Goal: Transaction & Acquisition: Purchase product/service

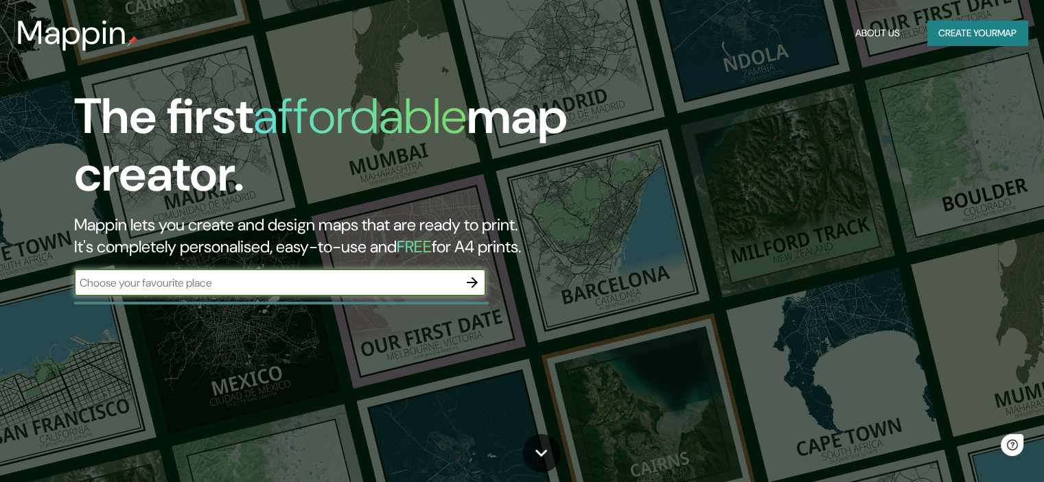
click at [285, 293] on div "​" at bounding box center [280, 282] width 412 height 27
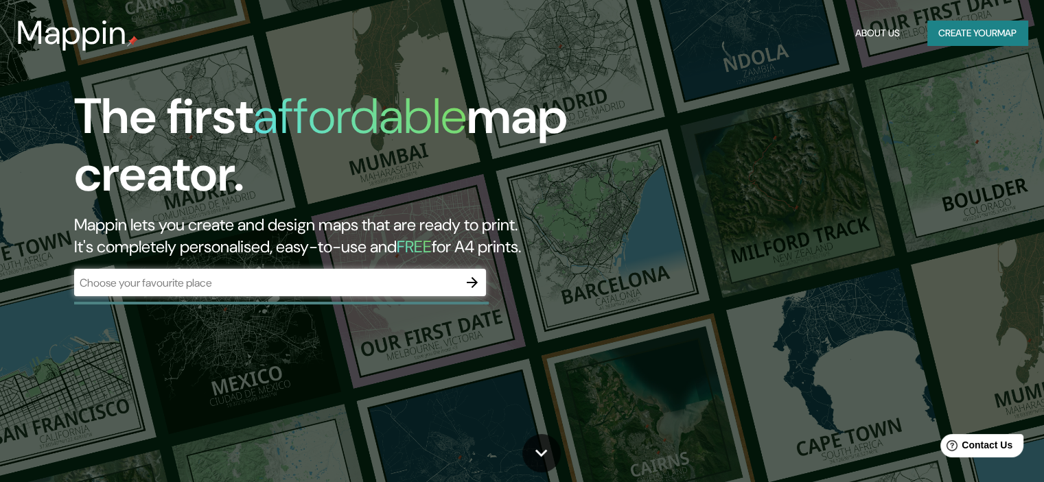
drag, startPoint x: 936, startPoint y: 1, endPoint x: 645, endPoint y: 312, distance: 425.8
click at [645, 312] on div "The first affordable map creator. Mappin lets you create and design maps that a…" at bounding box center [522, 241] width 1044 height 482
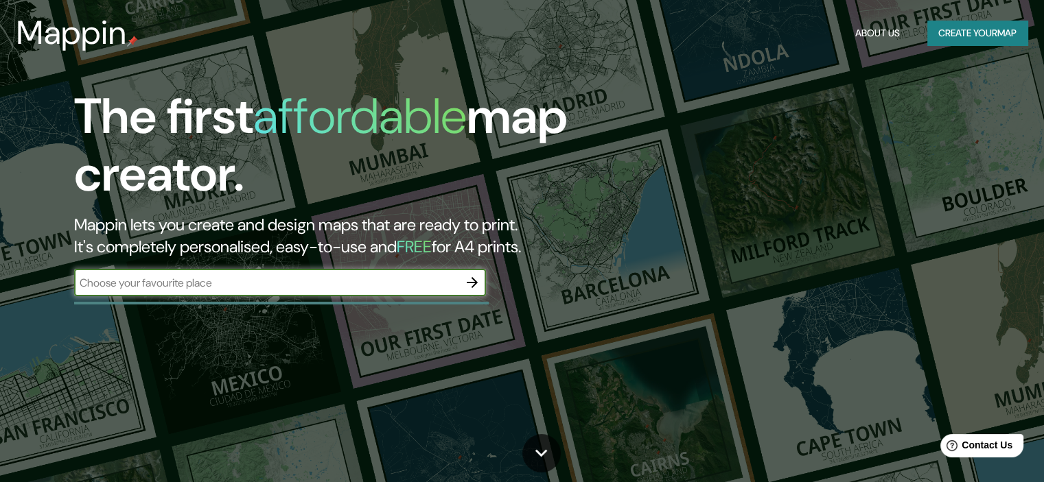
click at [194, 288] on input "text" at bounding box center [266, 283] width 384 height 16
type input "hola"
click at [468, 281] on icon "button" at bounding box center [472, 282] width 16 height 16
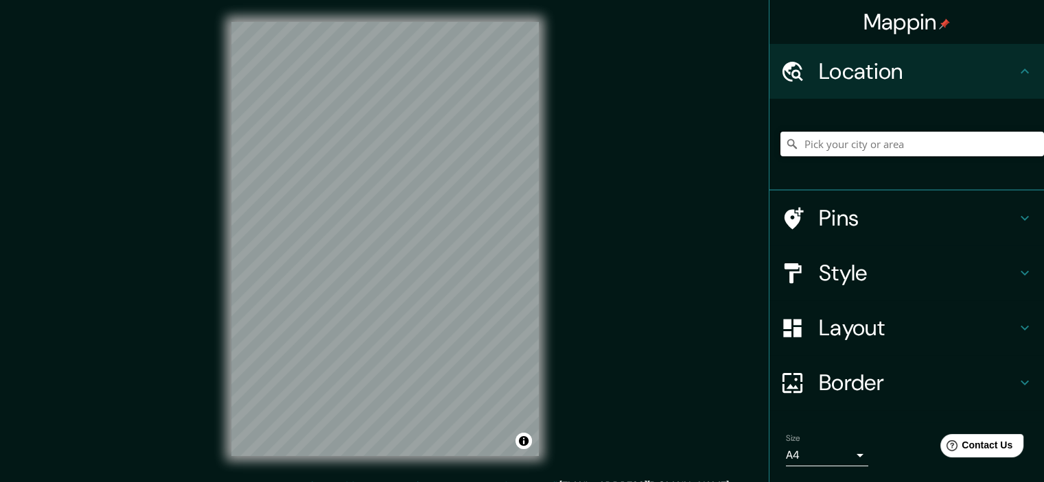
click at [831, 141] on input "Pick your city or area" at bounding box center [911, 144] width 263 height 25
click at [903, 148] on input "Pick your city or area" at bounding box center [911, 144] width 263 height 25
click at [886, 144] on input "Pick your city or area" at bounding box center [911, 144] width 263 height 25
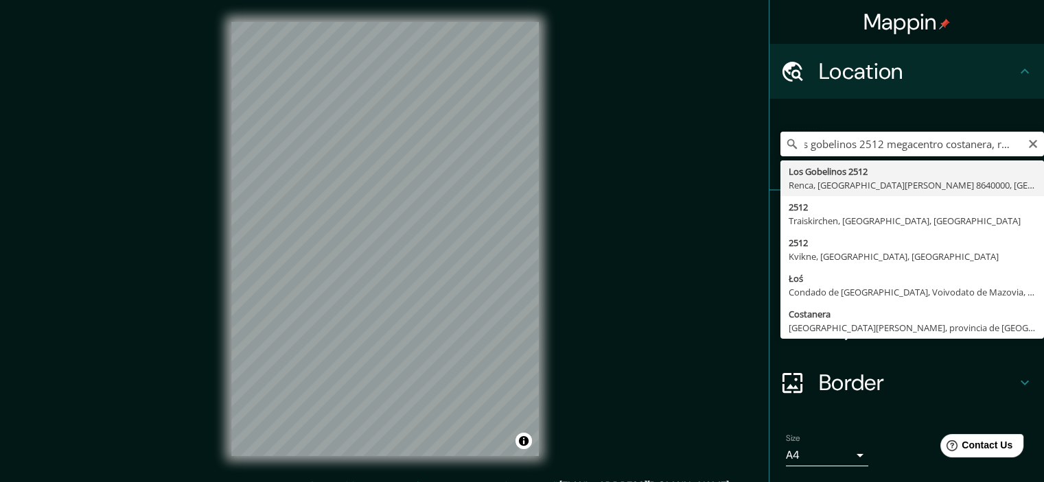
scroll to position [0, 16]
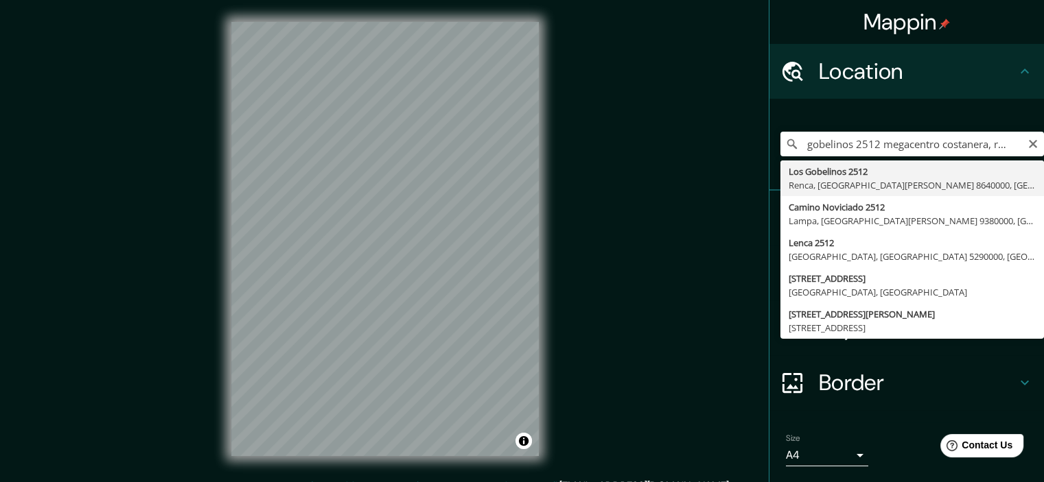
type input "[STREET_ADDRESS][PERSON_NAME]"
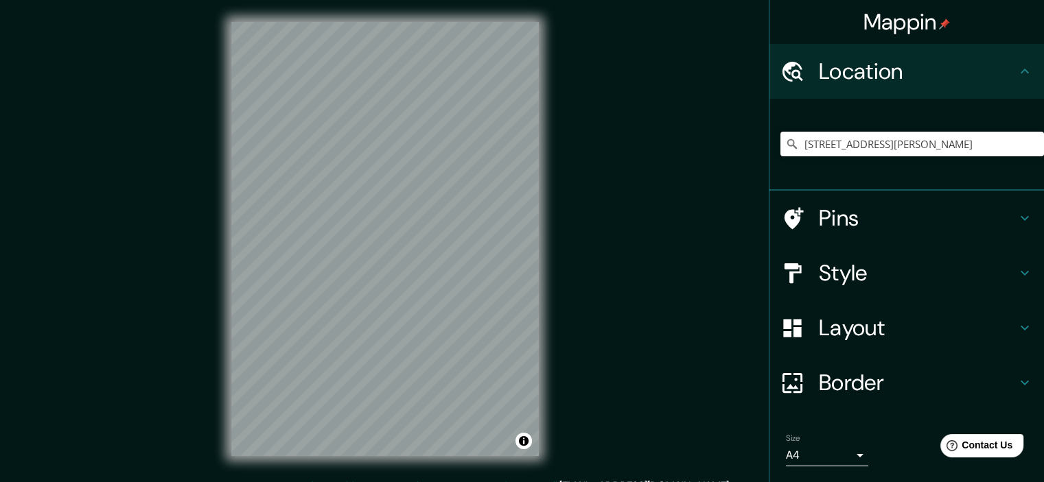
scroll to position [0, 0]
click at [841, 224] on h4 "Pins" at bounding box center [918, 217] width 198 height 27
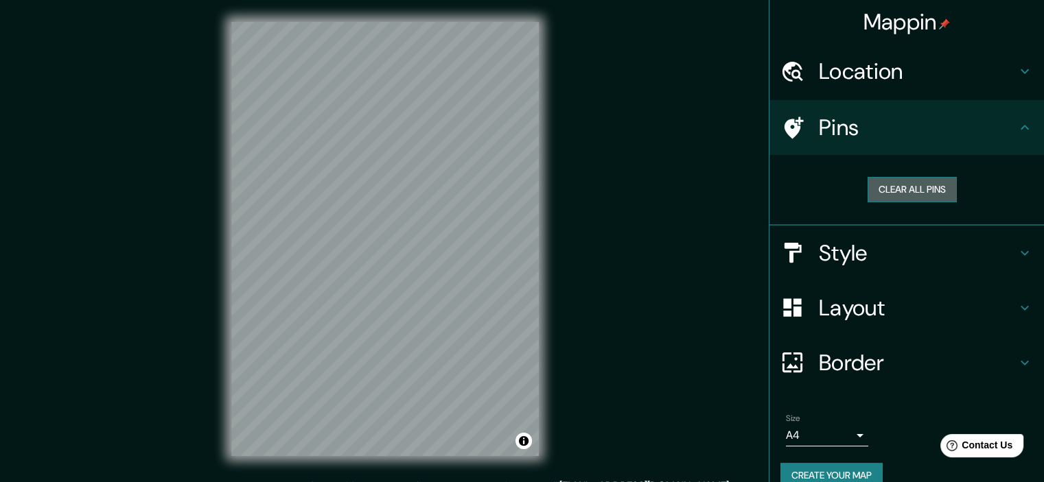
click at [902, 189] on button "Clear all pins" at bounding box center [911, 189] width 89 height 25
click at [406, 233] on div at bounding box center [403, 233] width 11 height 11
click at [922, 67] on h4 "Location" at bounding box center [918, 71] width 198 height 27
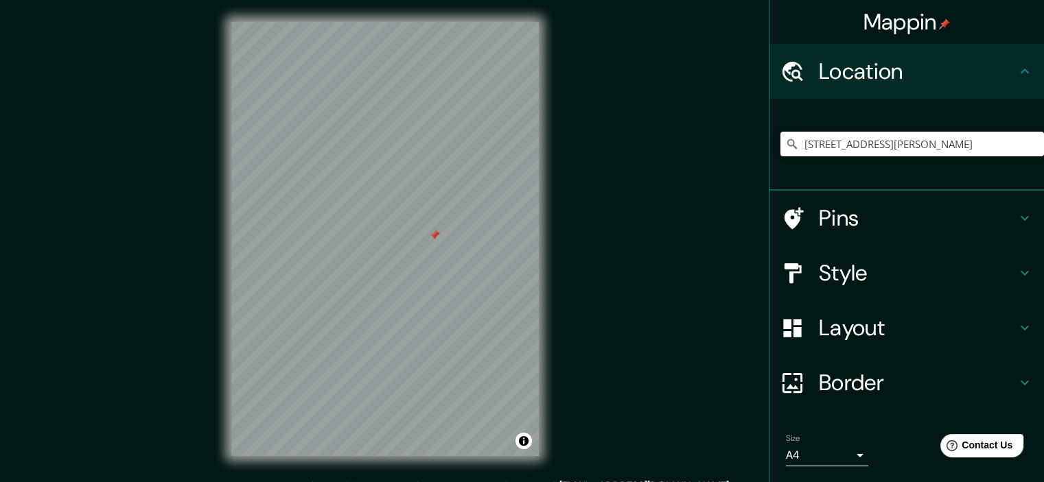
click at [869, 337] on h4 "Layout" at bounding box center [918, 327] width 198 height 27
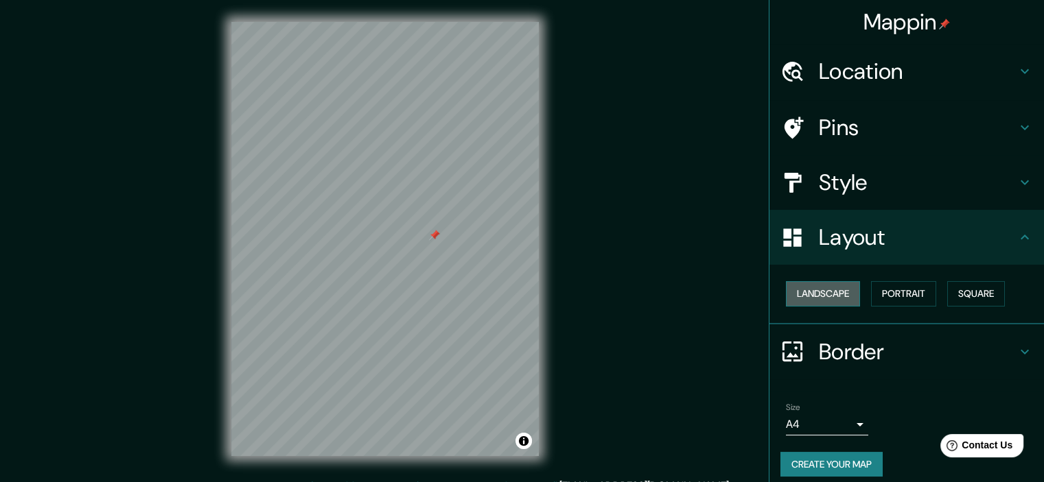
click at [834, 299] on button "Landscape" at bounding box center [823, 293] width 74 height 25
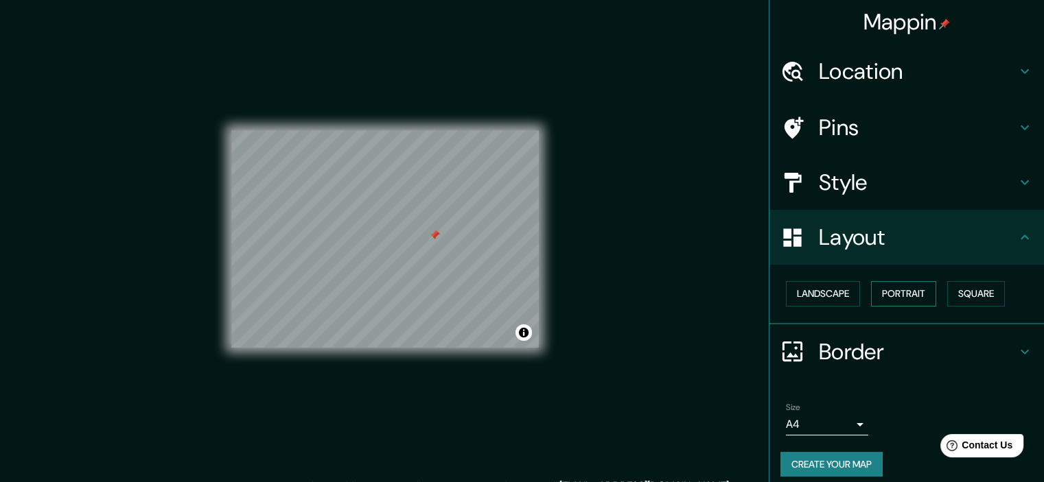
click at [898, 295] on button "Portrait" at bounding box center [903, 293] width 65 height 25
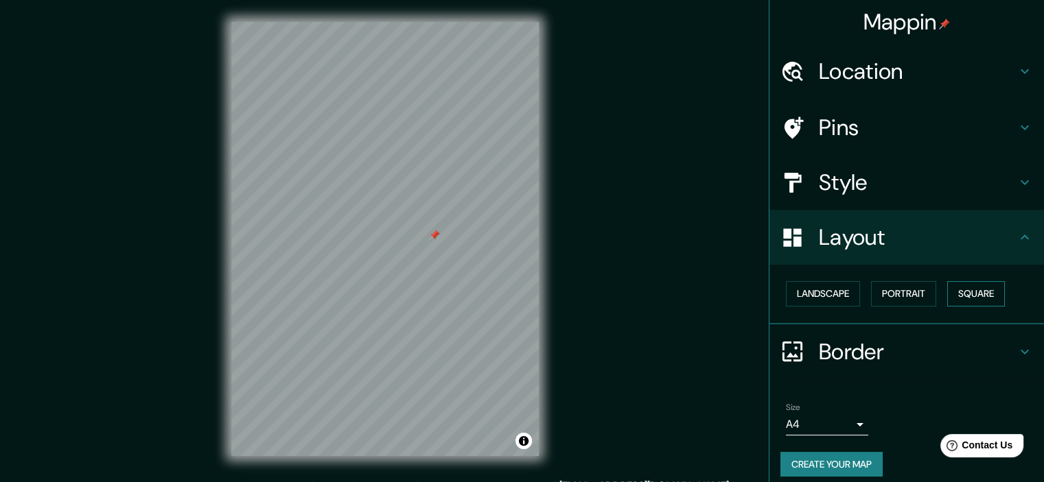
click at [958, 293] on button "Square" at bounding box center [976, 293] width 58 height 25
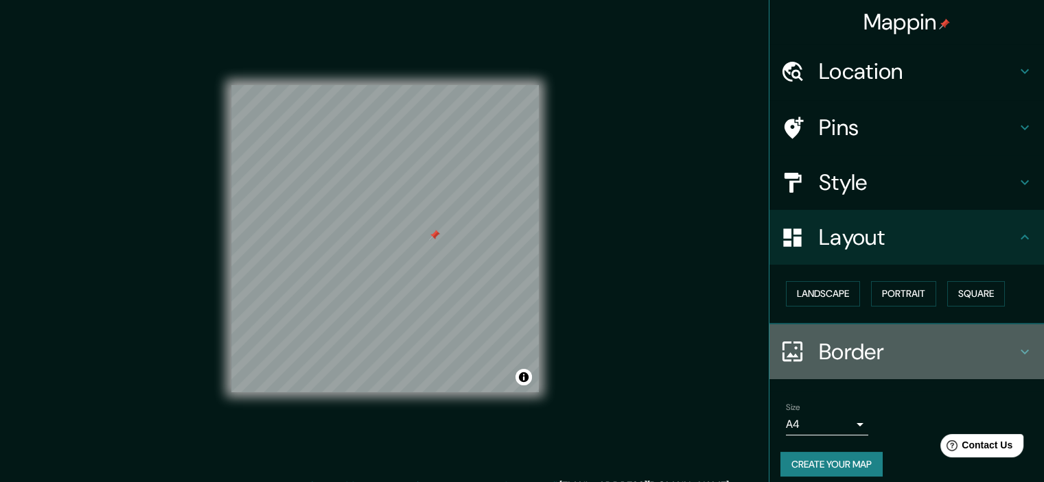
click at [856, 348] on h4 "Border" at bounding box center [918, 351] width 198 height 27
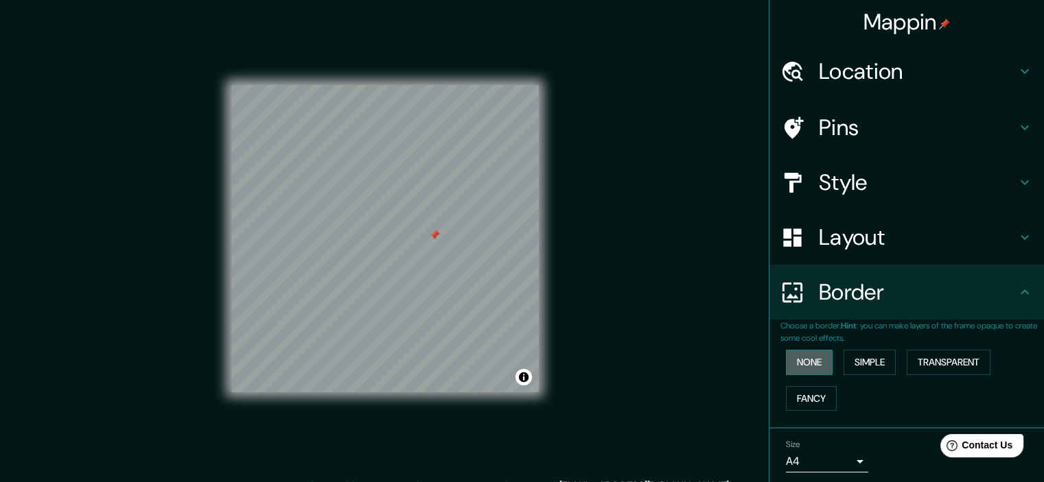
click at [806, 361] on button "None" at bounding box center [809, 362] width 47 height 25
click at [860, 359] on button "Simple" at bounding box center [869, 362] width 52 height 25
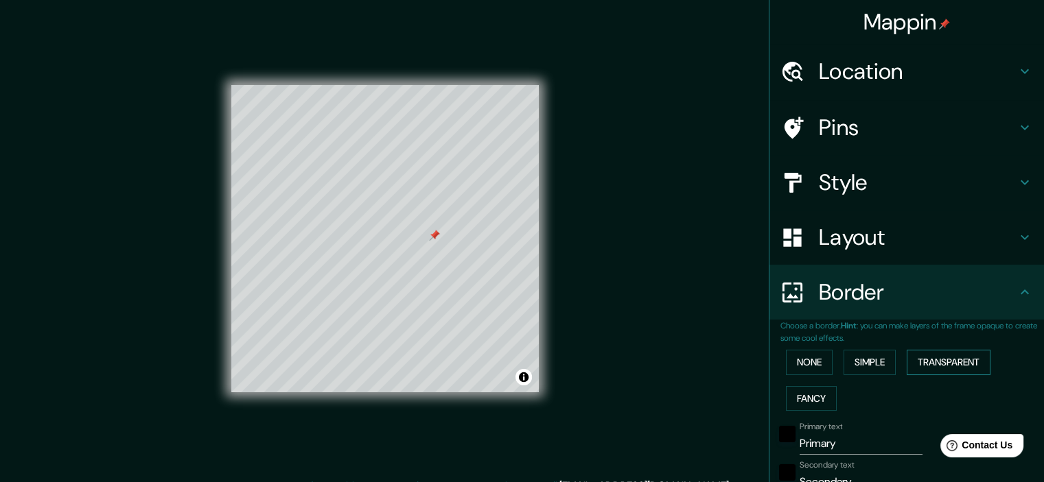
click at [933, 356] on button "Transparent" at bounding box center [948, 362] width 84 height 25
click at [804, 397] on button "Fancy" at bounding box center [811, 398] width 51 height 25
click at [805, 364] on button "None" at bounding box center [809, 362] width 47 height 25
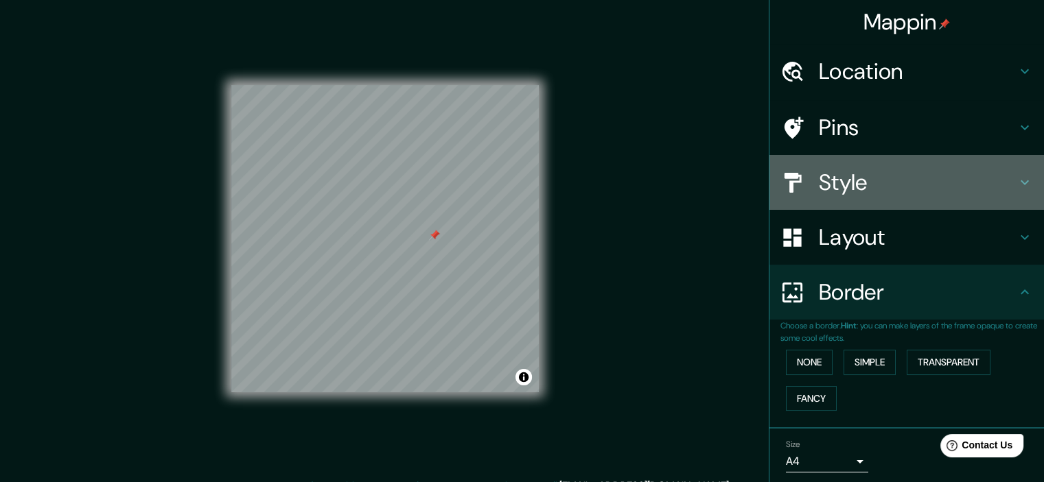
click at [871, 183] on h4 "Style" at bounding box center [918, 182] width 198 height 27
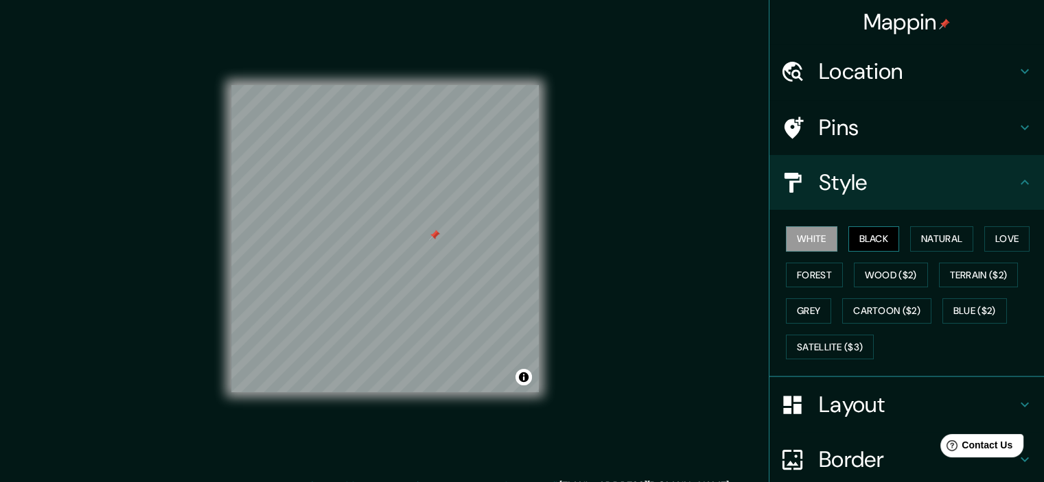
click at [862, 242] on button "Black" at bounding box center [873, 238] width 51 height 25
click at [932, 239] on button "Natural" at bounding box center [941, 238] width 63 height 25
drag, startPoint x: 435, startPoint y: 236, endPoint x: 417, endPoint y: 244, distance: 20.0
click at [421, 244] on div at bounding box center [418, 249] width 11 height 11
click at [419, 242] on div at bounding box center [420, 240] width 11 height 11
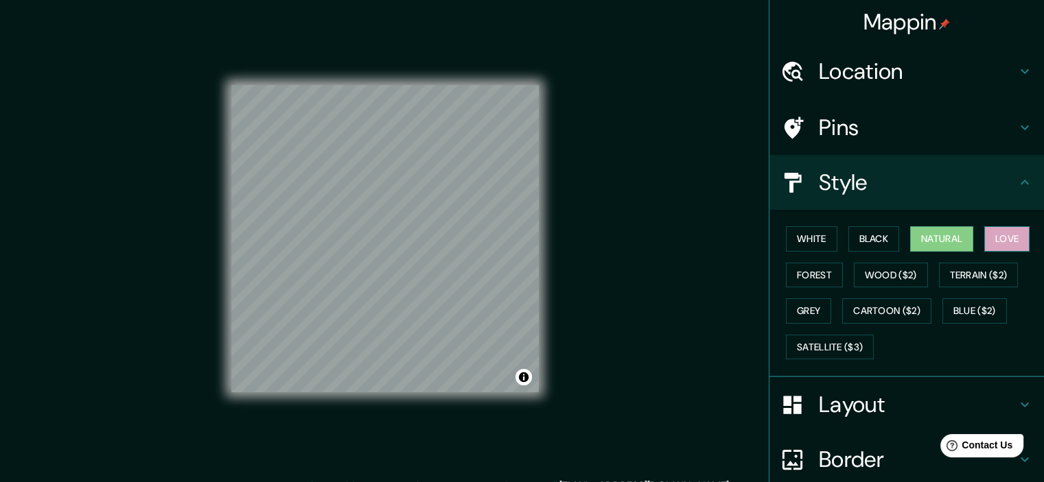
click at [999, 239] on button "Love" at bounding box center [1006, 238] width 45 height 25
click at [793, 274] on button "Forest" at bounding box center [814, 275] width 57 height 25
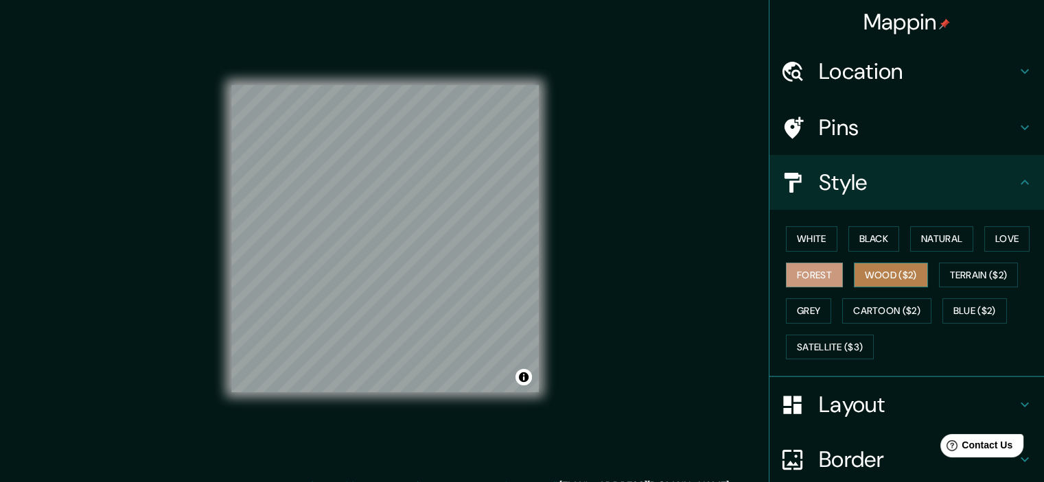
click at [888, 276] on button "Wood ($2)" at bounding box center [891, 275] width 74 height 25
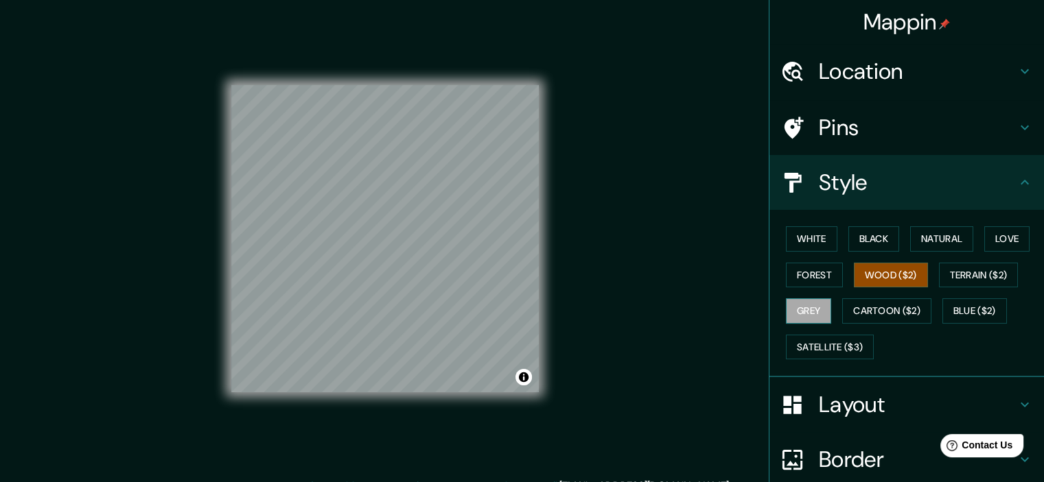
click at [807, 308] on button "Grey" at bounding box center [808, 310] width 45 height 25
click at [865, 307] on button "Cartoon ($2)" at bounding box center [886, 310] width 89 height 25
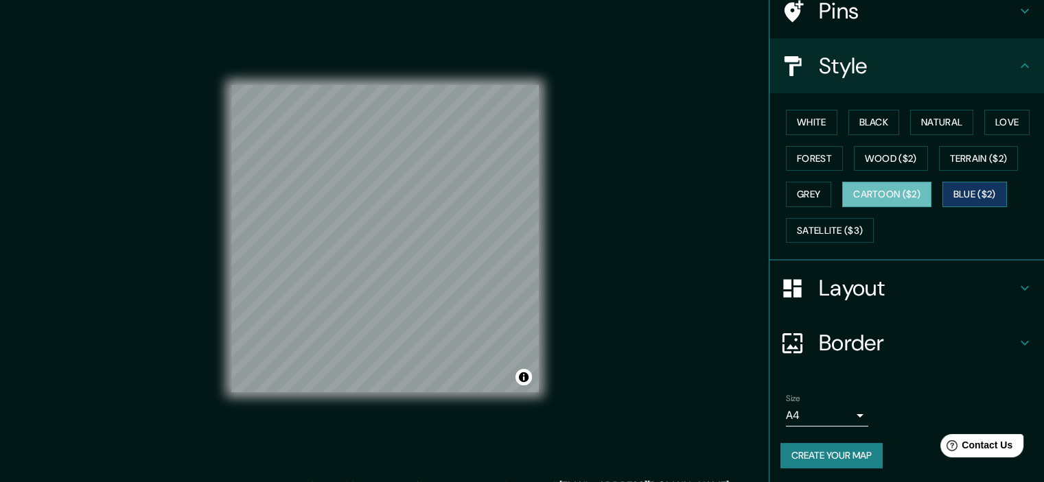
scroll to position [3, 0]
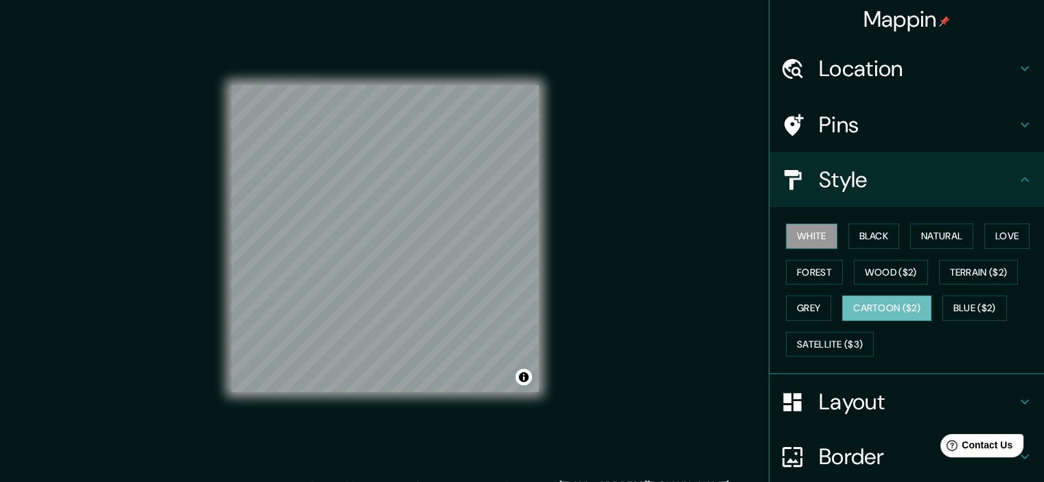
click at [814, 238] on button "White" at bounding box center [811, 236] width 51 height 25
click at [883, 235] on button "Black" at bounding box center [873, 236] width 51 height 25
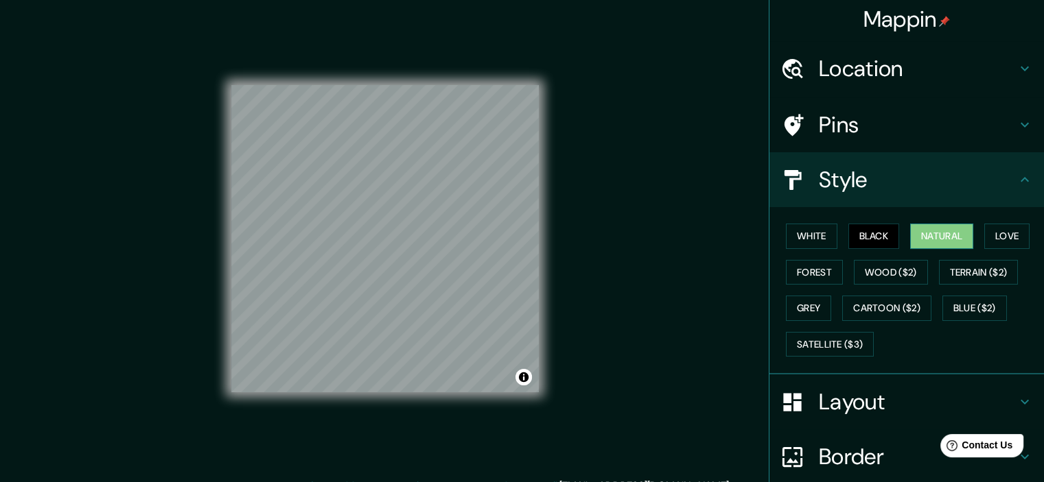
click at [913, 235] on button "Natural" at bounding box center [941, 236] width 63 height 25
click at [1009, 237] on button "Love" at bounding box center [1006, 236] width 45 height 25
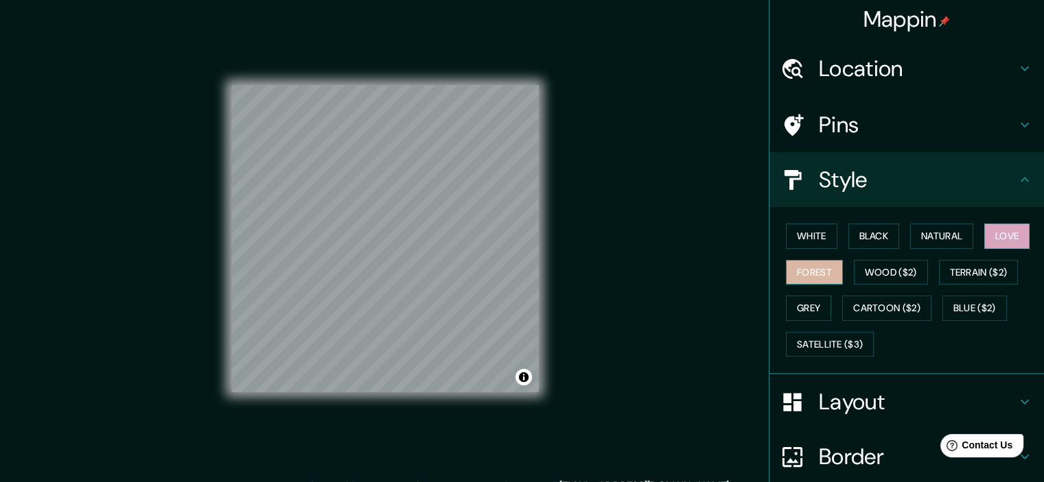
click at [811, 266] on button "Forest" at bounding box center [814, 272] width 57 height 25
click at [933, 237] on button "Natural" at bounding box center [941, 236] width 63 height 25
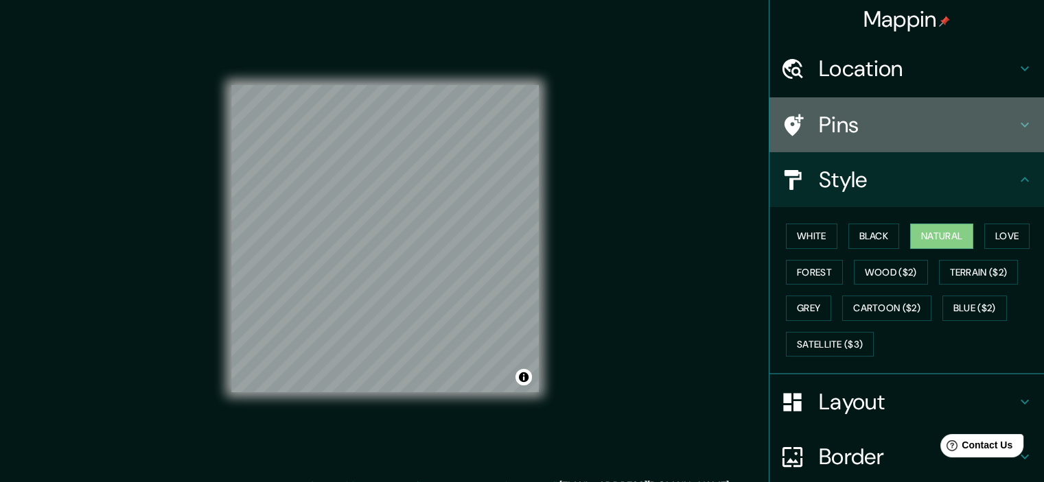
click at [919, 124] on h4 "Pins" at bounding box center [918, 124] width 198 height 27
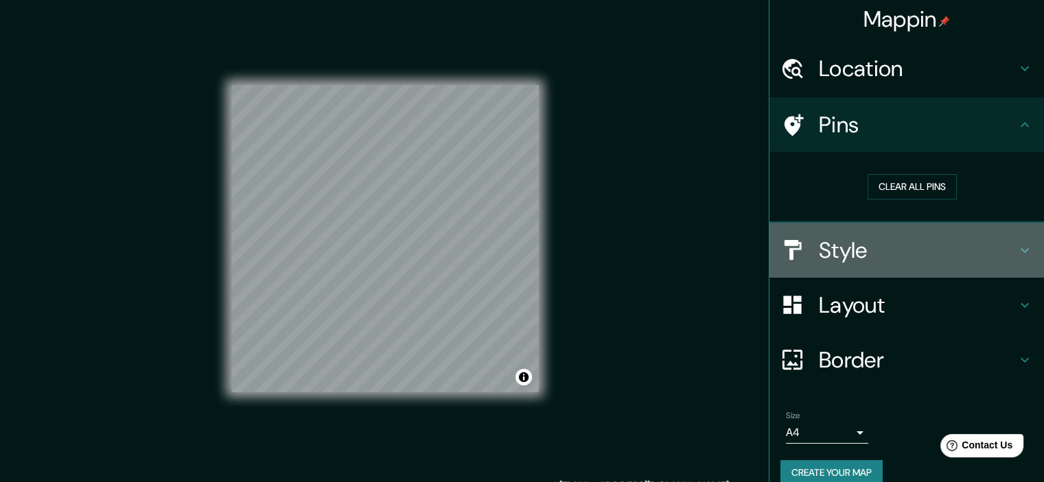
drag, startPoint x: 859, startPoint y: 251, endPoint x: 585, endPoint y: 250, distance: 274.5
click at [859, 252] on h4 "Style" at bounding box center [918, 250] width 198 height 27
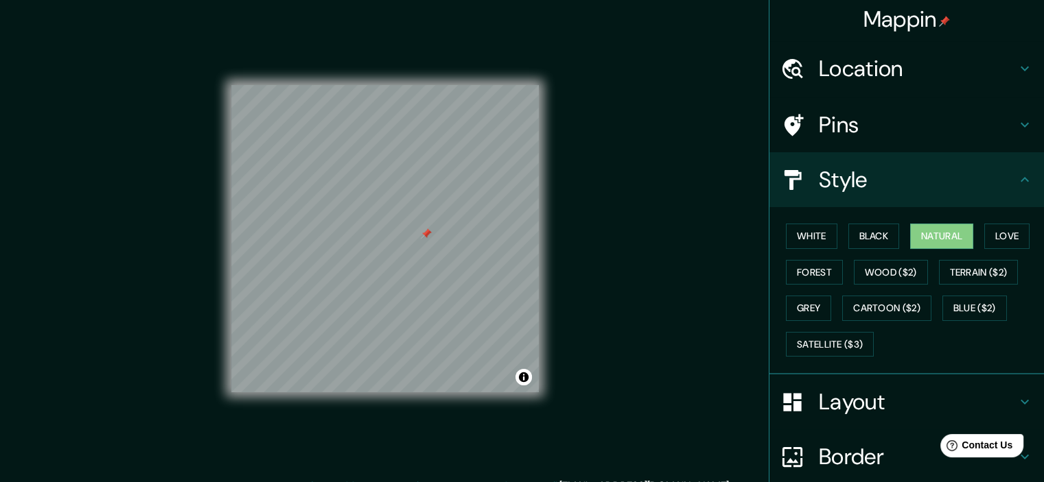
click at [423, 233] on div at bounding box center [426, 233] width 11 height 11
click at [419, 241] on div at bounding box center [419, 235] width 11 height 11
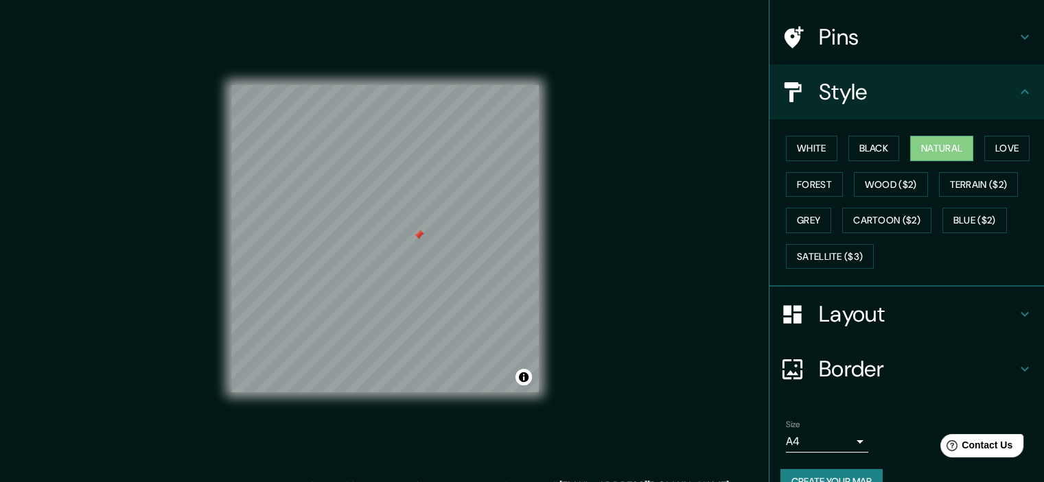
scroll to position [117, 0]
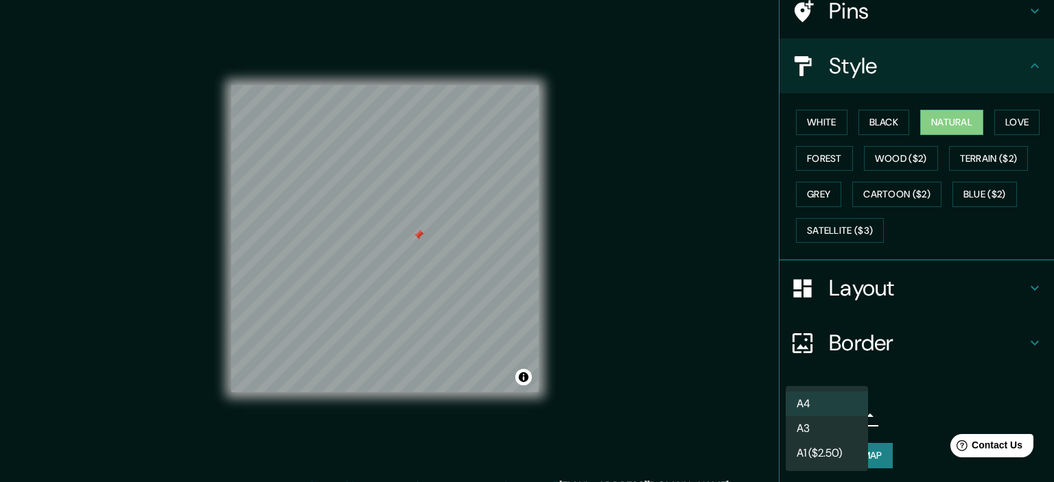
click at [846, 415] on body "Mappin Location [STREET_ADDRESS][PERSON_NAME] Pins Style White Black Natural Lo…" at bounding box center [527, 241] width 1054 height 482
click at [845, 426] on li "A3" at bounding box center [827, 429] width 82 height 25
click at [850, 414] on body "Mappin Location [STREET_ADDRESS][PERSON_NAME] Pins Style White Black Natural Lo…" at bounding box center [527, 241] width 1054 height 482
click at [851, 402] on li "A4" at bounding box center [827, 404] width 82 height 25
type input "single"
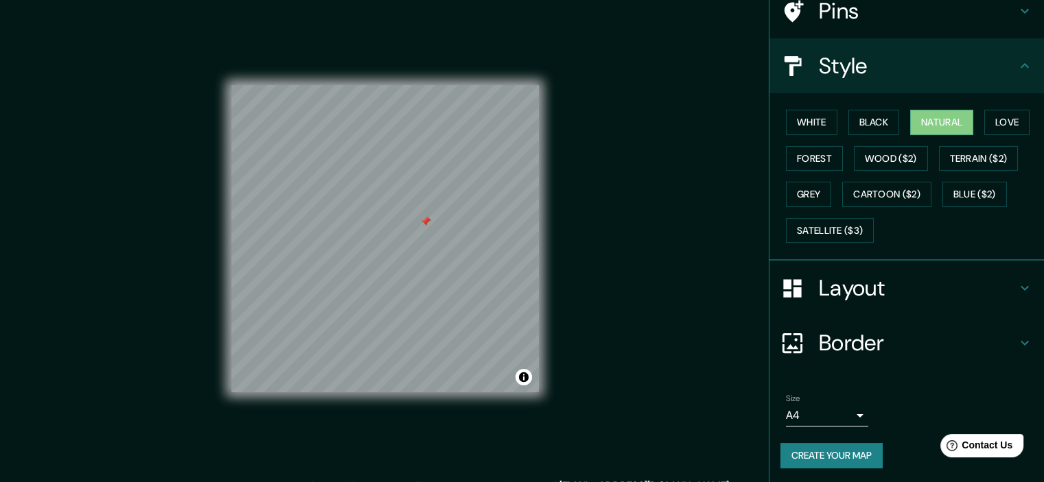
scroll to position [3, 0]
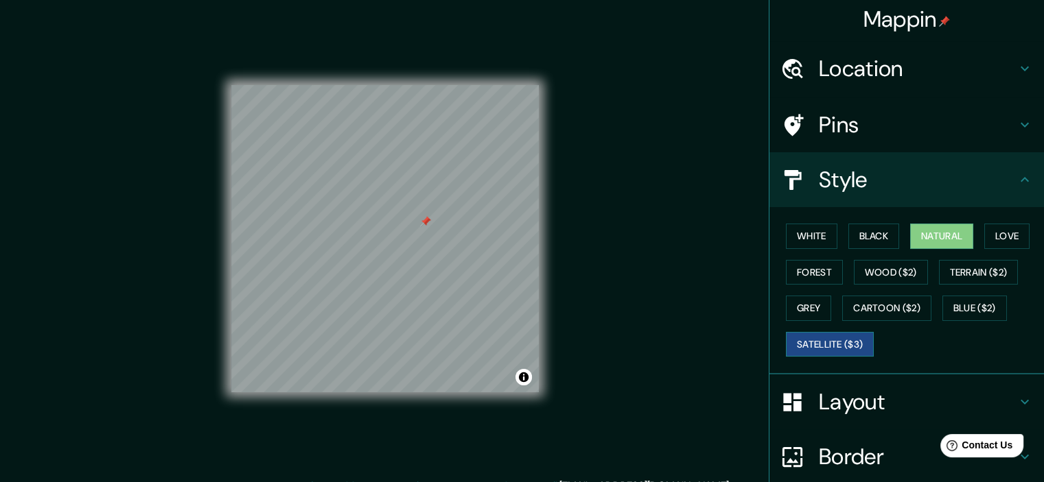
click at [834, 349] on button "Satellite ($3)" at bounding box center [830, 344] width 88 height 25
click at [792, 309] on button "Grey" at bounding box center [808, 308] width 45 height 25
